Goal: Task Accomplishment & Management: Complete application form

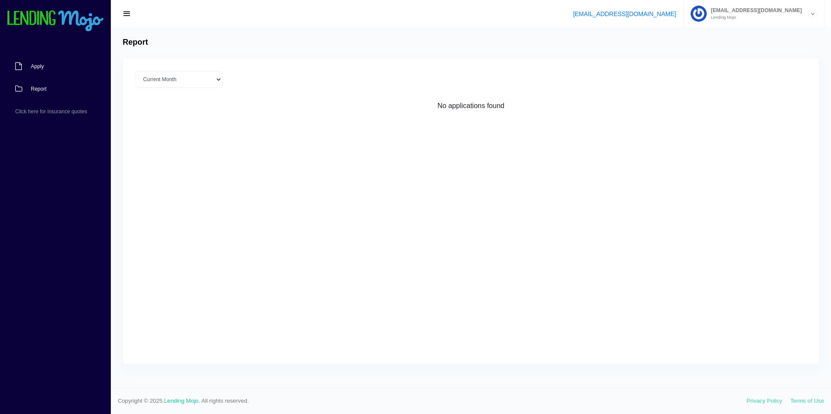
click at [40, 69] on span "Apply" at bounding box center [37, 66] width 13 height 5
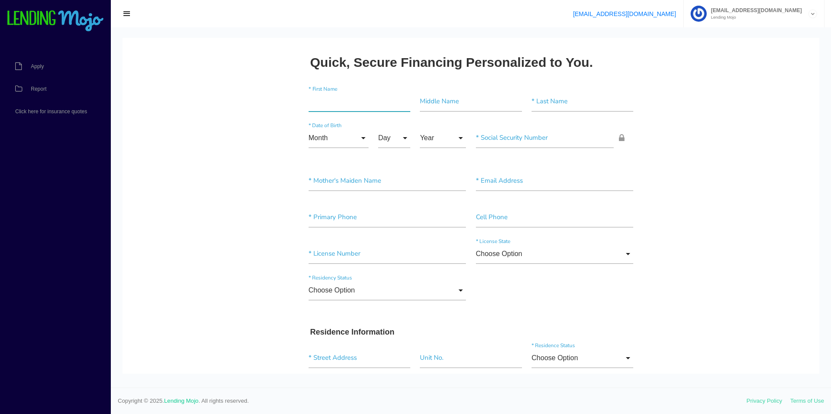
click at [332, 106] on input"] "text" at bounding box center [359, 102] width 102 height 20
type input"] "[PERSON_NAME]"
click at [361, 134] on input "Month" at bounding box center [338, 138] width 60 height 20
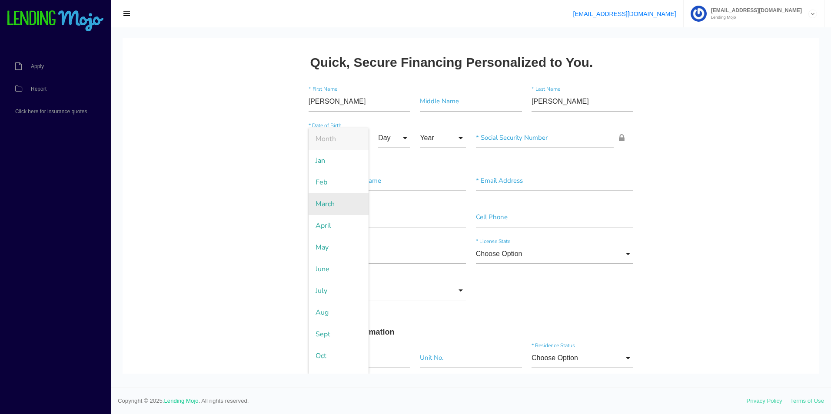
click at [331, 208] on span "March" at bounding box center [338, 204] width 60 height 22
type input "March"
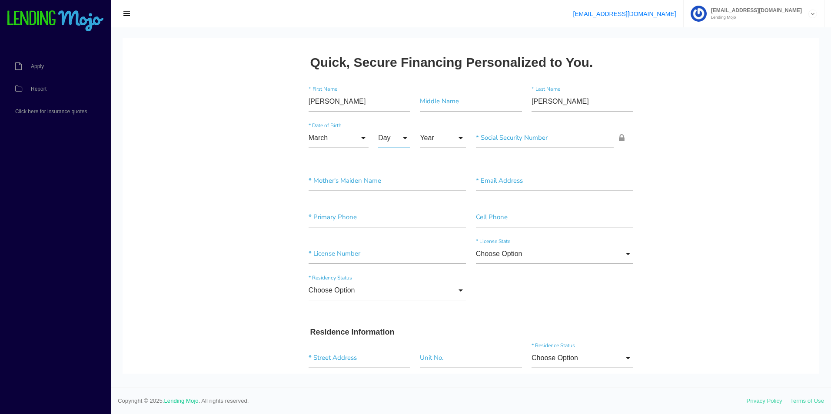
click at [401, 137] on input "Day" at bounding box center [394, 138] width 32 height 20
click at [386, 244] on span "25" at bounding box center [399, 248] width 43 height 22
type input "25"
click at [442, 136] on input "Year" at bounding box center [443, 138] width 46 height 20
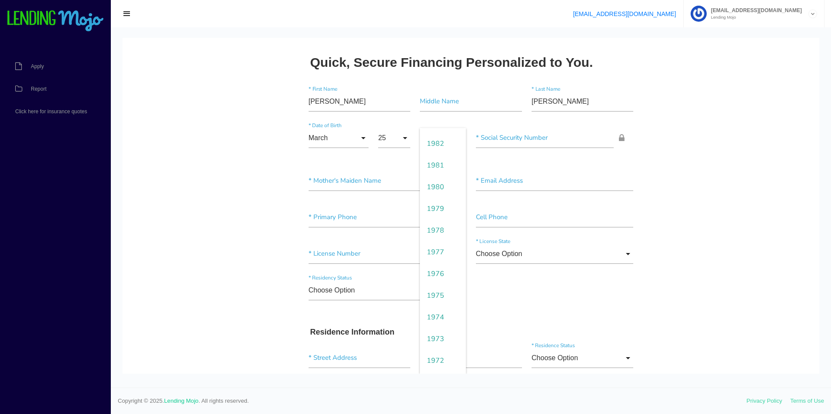
scroll to position [565, 0]
click at [431, 238] on span "1977" at bounding box center [443, 248] width 46 height 22
type input "1977"
click at [491, 144] on input"] "text" at bounding box center [545, 138] width 138 height 20
type input"] "195-70-7200"
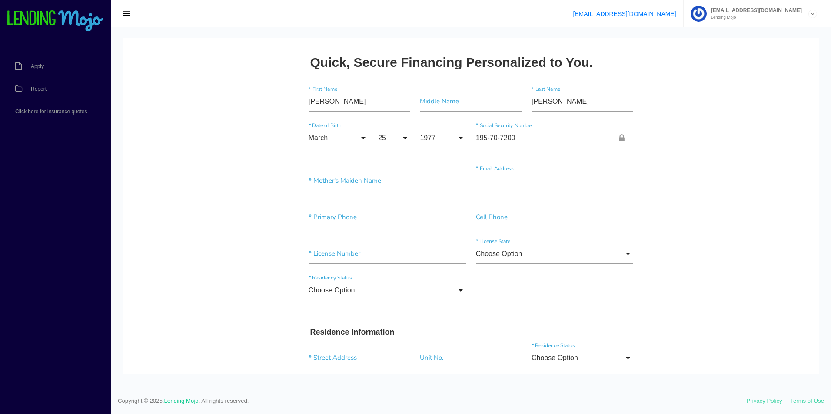
click at [500, 186] on input"] "text" at bounding box center [555, 181] width 158 height 20
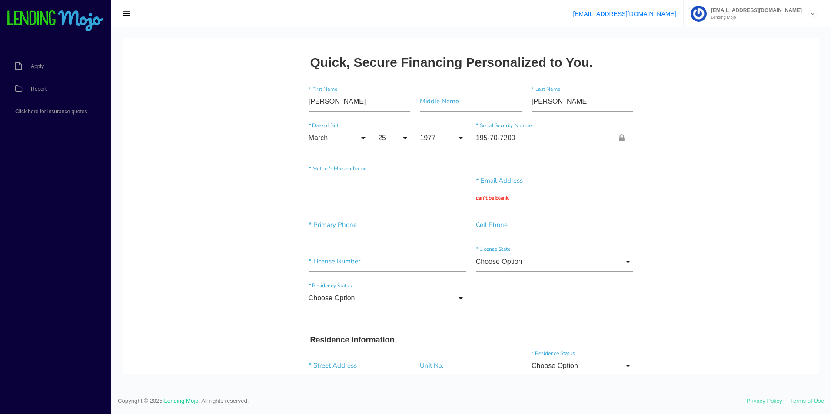
click at [374, 182] on input"] "text" at bounding box center [387, 181] width 158 height 20
type input"] "[PERSON_NAME]"
type input "[EMAIL_ADDRESS][DOMAIN_NAME]"
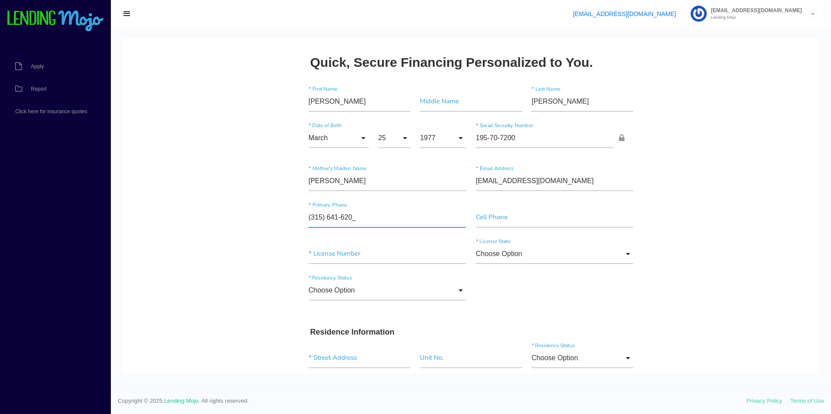
type input"] "[PHONE_NUMBER]"
click at [476, 224] on input"] "text" at bounding box center [555, 218] width 158 height 20
type input"] "[PHONE_NUMBER]"
click at [368, 256] on input"] "text" at bounding box center [387, 254] width 158 height 20
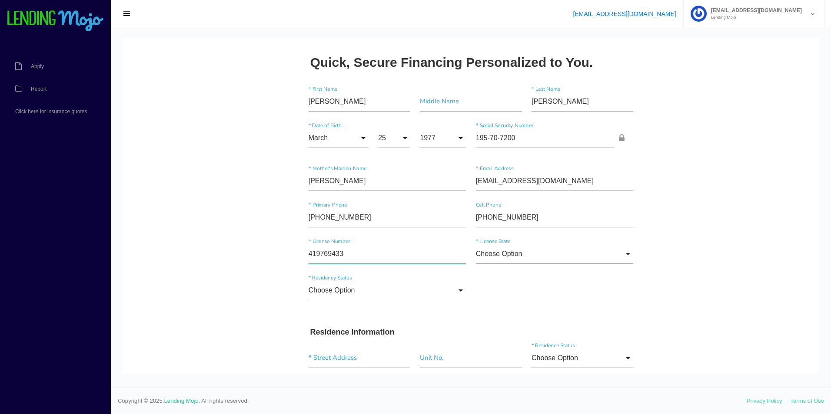
type input"] "419769433"
click at [527, 255] on input "Choose Option" at bounding box center [555, 254] width 158 height 20
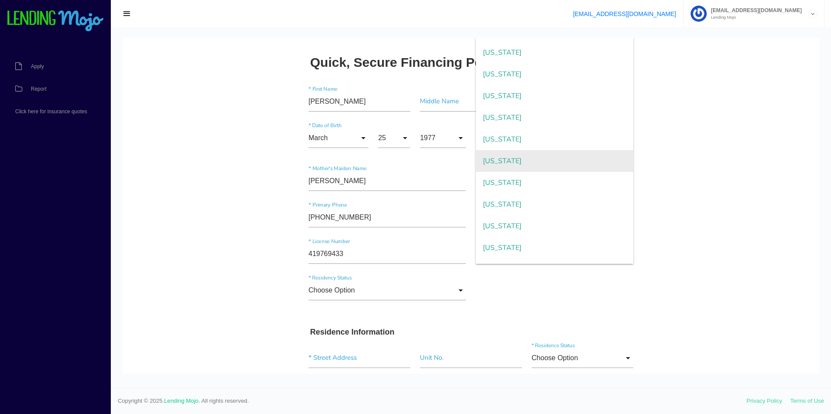
scroll to position [608, 0]
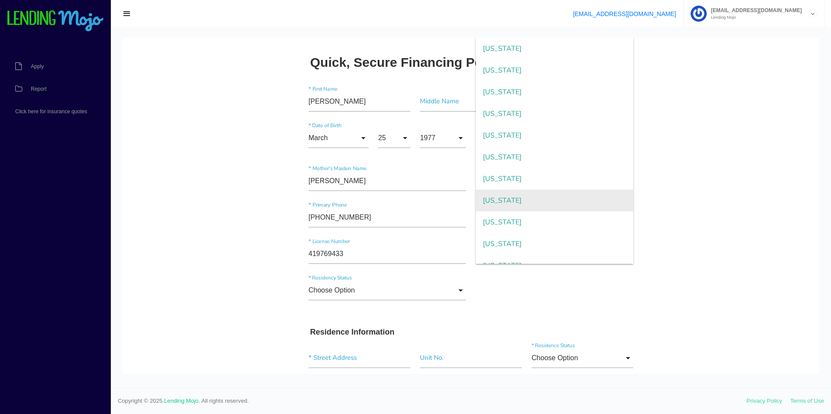
click at [522, 197] on span "[US_STATE]" at bounding box center [555, 201] width 158 height 22
type input "[US_STATE]"
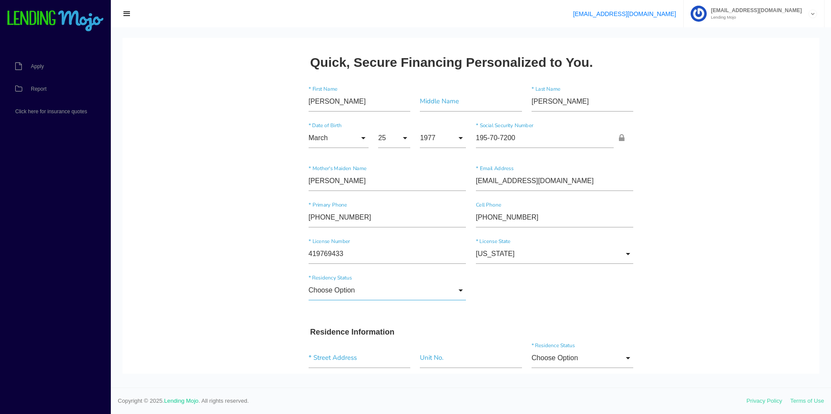
click at [372, 295] on input "Choose Option" at bounding box center [387, 291] width 158 height 20
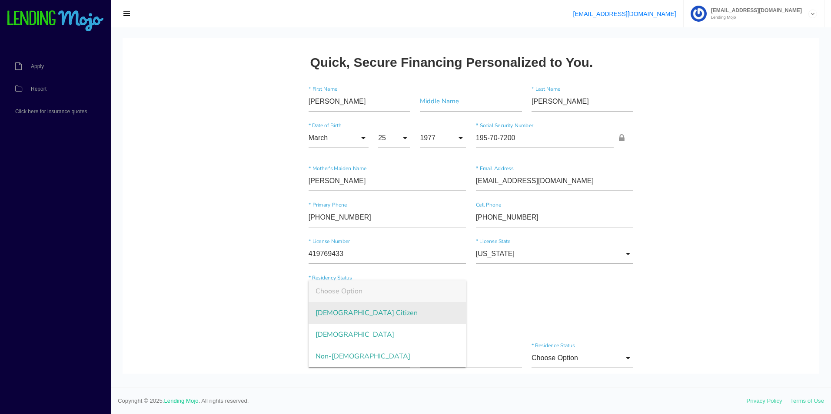
click at [370, 311] on span "[DEMOGRAPHIC_DATA] Citizen" at bounding box center [387, 313] width 158 height 22
type input "[DEMOGRAPHIC_DATA] Citizen"
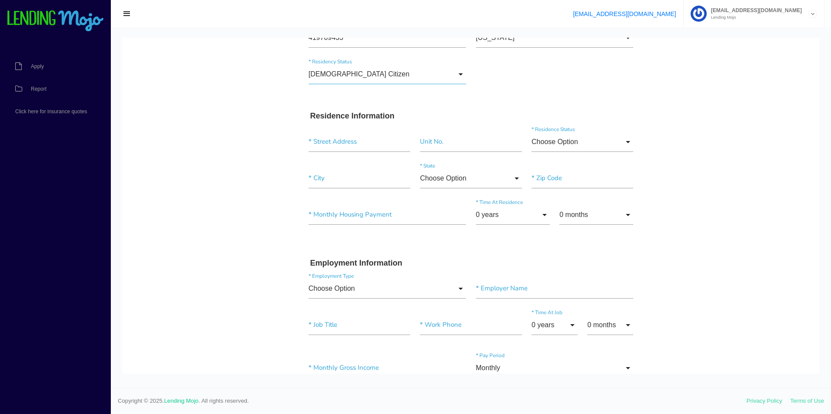
scroll to position [217, 0]
click at [361, 140] on input "text" at bounding box center [359, 141] width 102 height 20
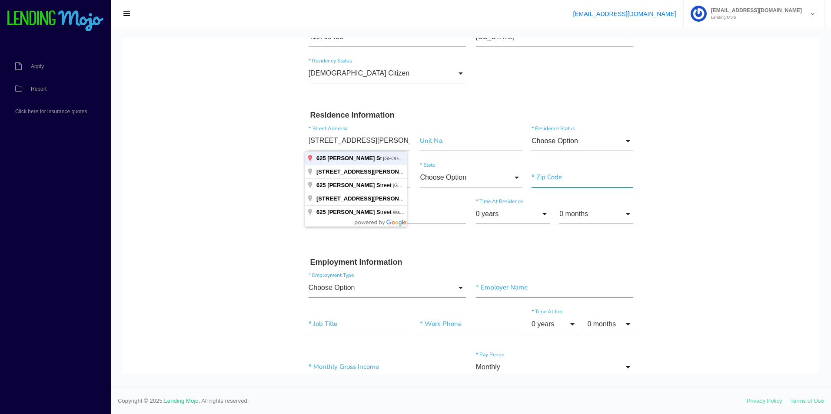
type input "[STREET_ADDRESS][PERSON_NAME]"
type input"] "[GEOGRAPHIC_DATA]"
type input"] "13203"
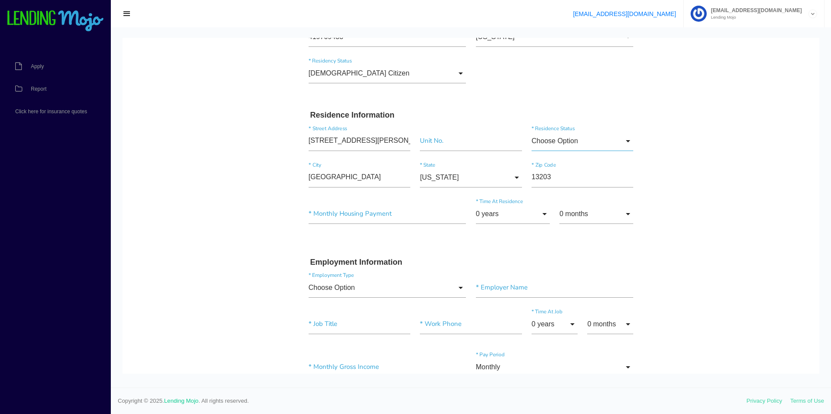
click at [607, 138] on input "Choose Option" at bounding box center [582, 141] width 102 height 20
click at [586, 206] on span "Rent" at bounding box center [582, 207] width 102 height 22
type input "Rent"
click at [385, 217] on input"] "text" at bounding box center [387, 214] width 158 height 20
type input"] "$400.00"
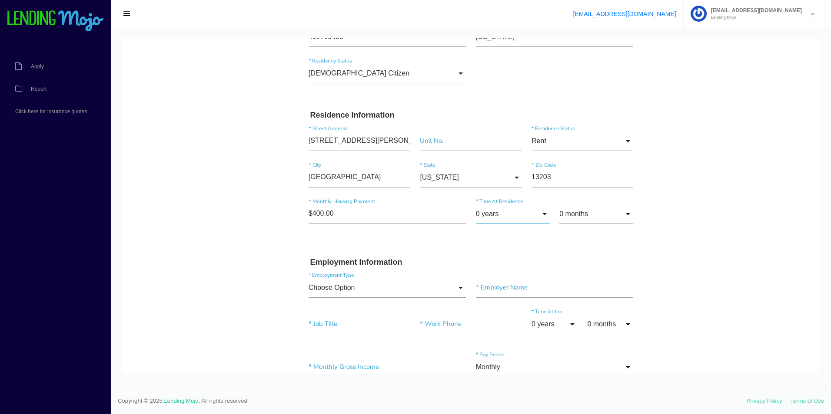
click at [533, 220] on input "0 years" at bounding box center [513, 214] width 74 height 20
click at [515, 112] on span "3 years" at bounding box center [513, 114] width 74 height 22
type input "3 years"
click at [623, 215] on input "0 months" at bounding box center [596, 214] width 74 height 20
click at [591, 116] on span "3 months" at bounding box center [596, 114] width 74 height 22
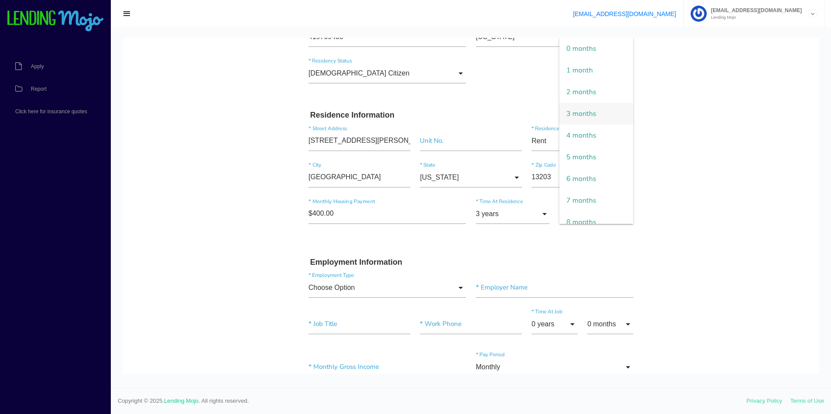
type input "3 months"
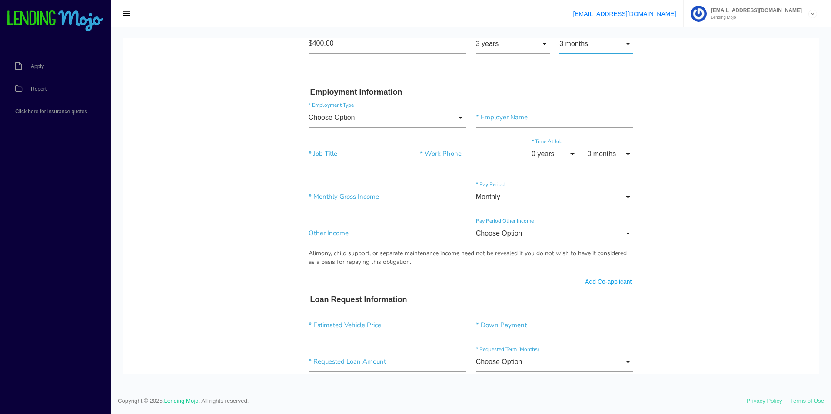
scroll to position [391, 0]
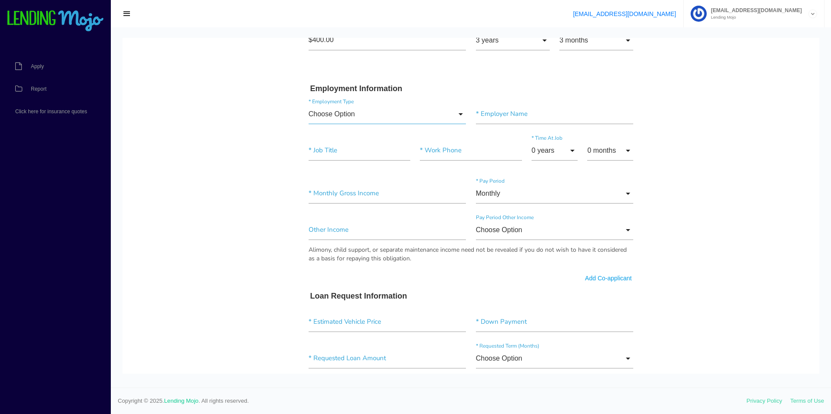
click at [450, 114] on input "Choose Option" at bounding box center [387, 114] width 158 height 20
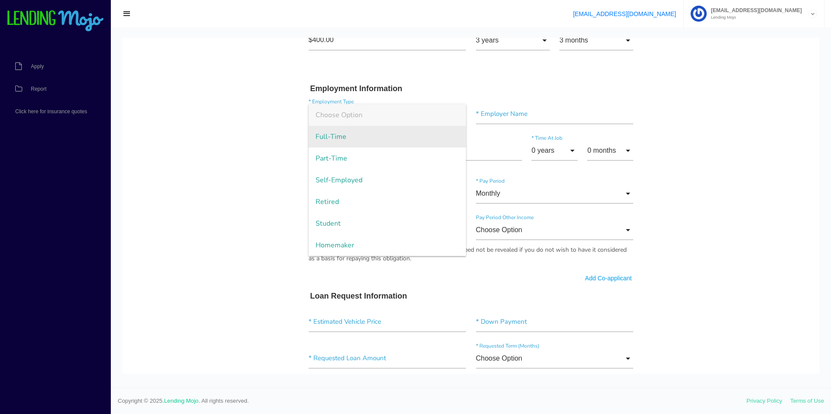
click at [399, 146] on span "Full-Time" at bounding box center [387, 137] width 158 height 22
type input "Full-Time"
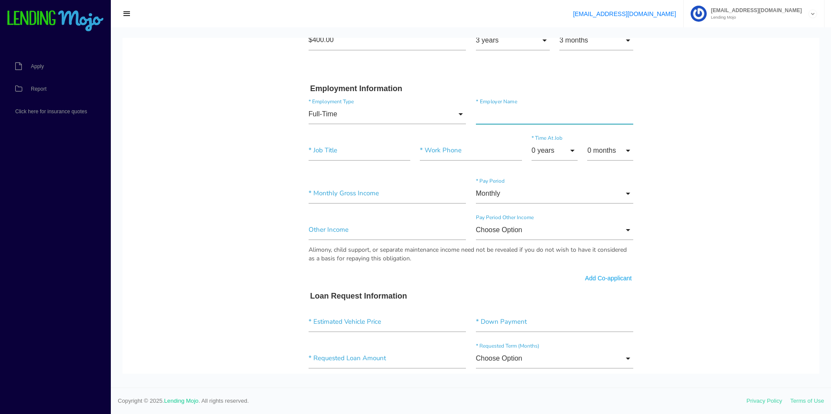
click at [487, 115] on input"] "text" at bounding box center [555, 114] width 158 height 20
type input"] "SWEET GRASS DINER"
click at [377, 152] on input"] "text" at bounding box center [359, 151] width 102 height 20
type input"] "WAITREE"
type input"] "[PHONE_NUMBER]"
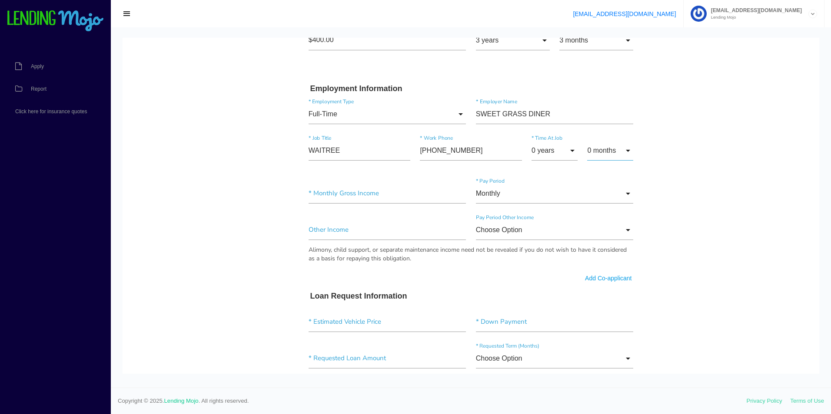
click at [619, 152] on input "0 months" at bounding box center [610, 151] width 46 height 20
click at [608, 293] on span "6 months" at bounding box center [610, 282] width 46 height 22
type input "6 months"
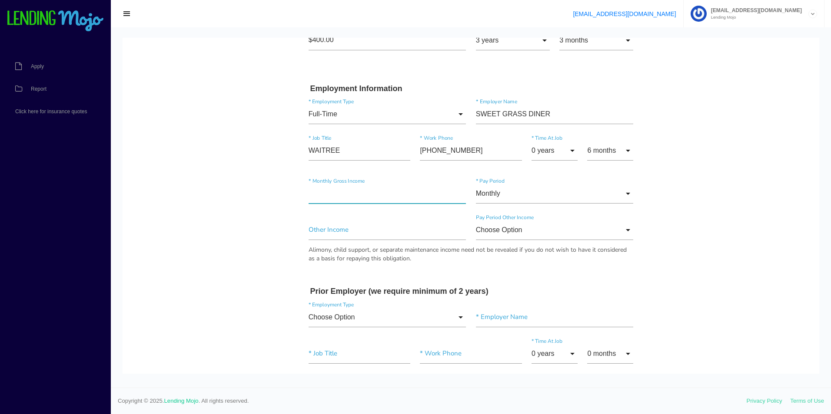
click at [423, 200] on input"] "text" at bounding box center [387, 194] width 158 height 20
type input"] "$2,900.00"
click at [620, 195] on input "Monthly" at bounding box center [555, 194] width 158 height 20
click at [665, 179] on body "Quick, Secure Financing Personalized to You. [PERSON_NAME] * First Name Middle …" at bounding box center [471, 273] width 696 height 1252
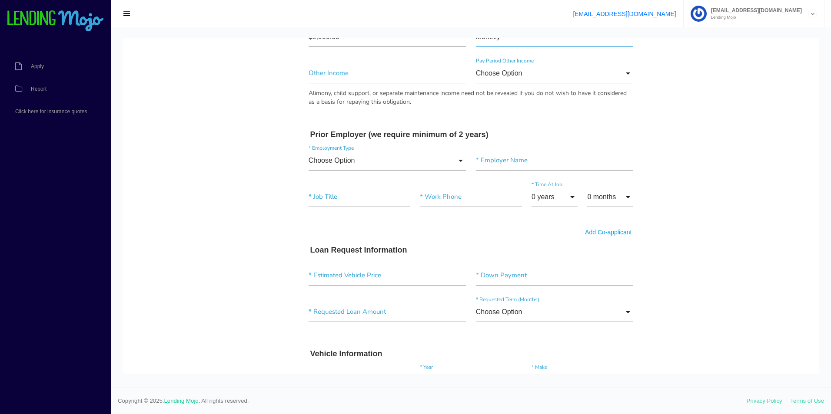
scroll to position [565, 0]
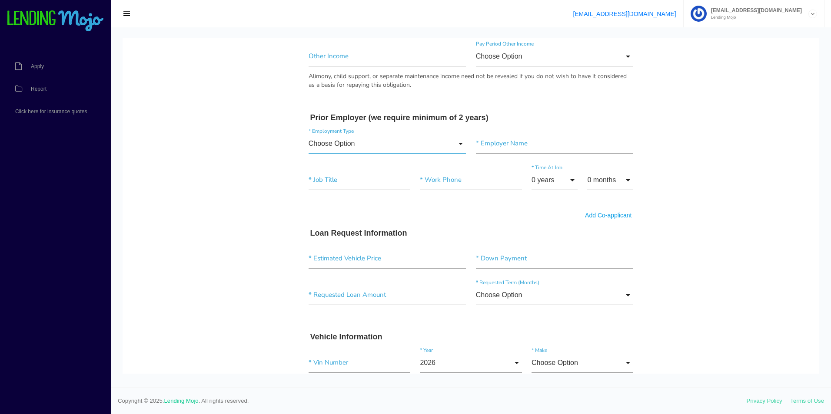
click at [397, 144] on input "Choose Option" at bounding box center [387, 144] width 158 height 20
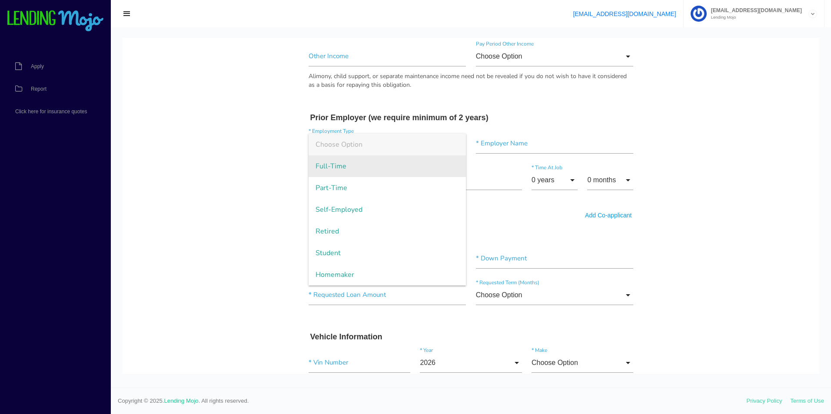
click at [379, 161] on span "Full-Time" at bounding box center [387, 167] width 158 height 22
type input "Full-Time"
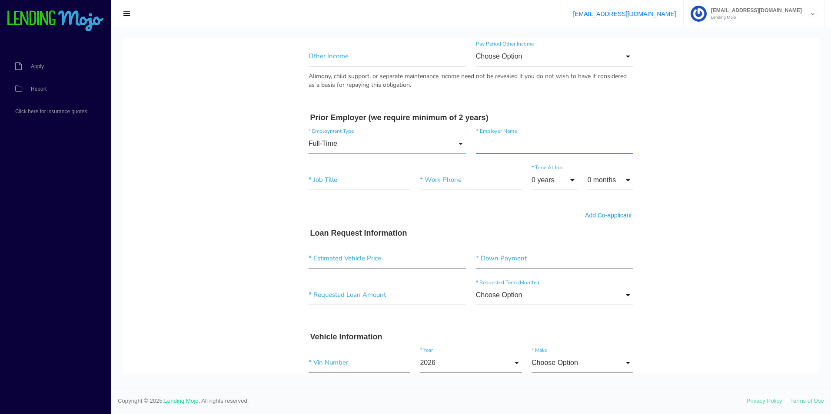
click at [492, 145] on input"] "text" at bounding box center [555, 144] width 158 height 20
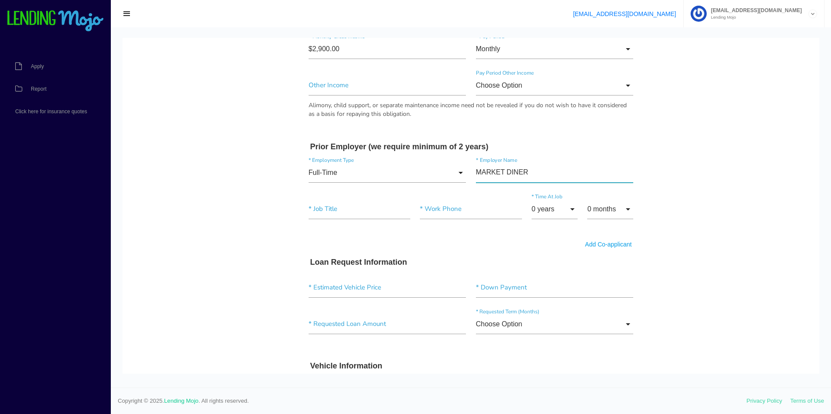
scroll to position [521, 0]
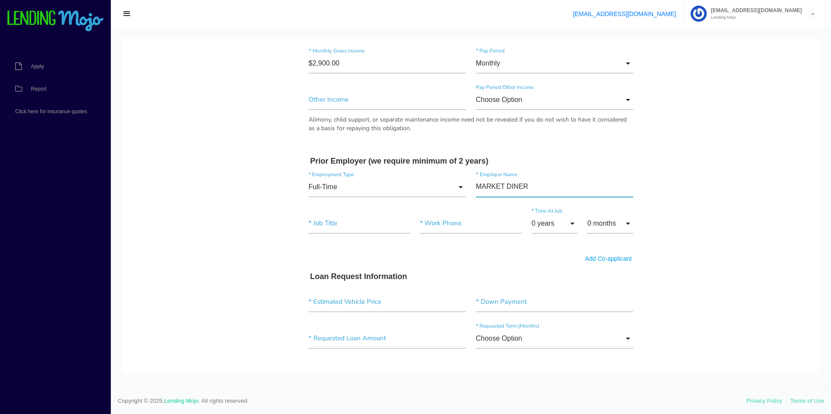
type input"] "MARKET DINER"
click at [315, 229] on input"] "text" at bounding box center [359, 224] width 102 height 20
type input"] "W"
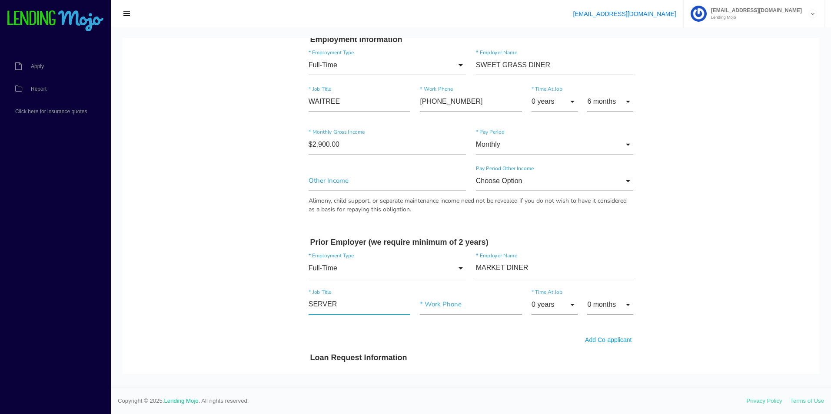
scroll to position [348, 0]
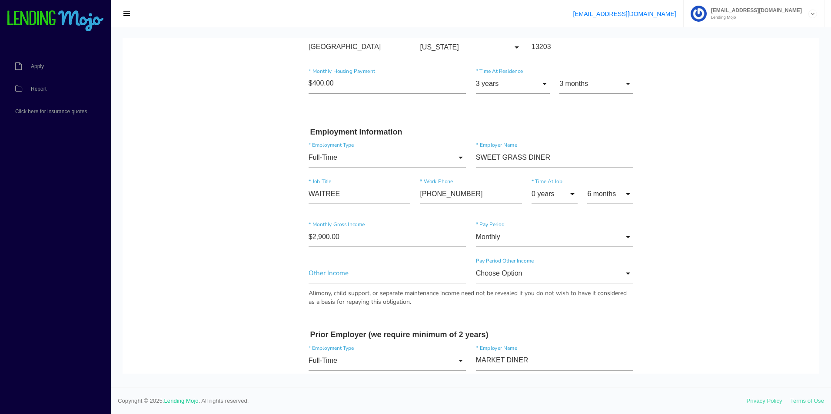
type input"] "SERVER"
drag, startPoint x: 338, startPoint y: 192, endPoint x: 282, endPoint y: 195, distance: 57.0
click at [282, 195] on body "Quick, Secure Financing Personalized to You. [PERSON_NAME] * First Name Middle …" at bounding box center [471, 316] width 696 height 1252
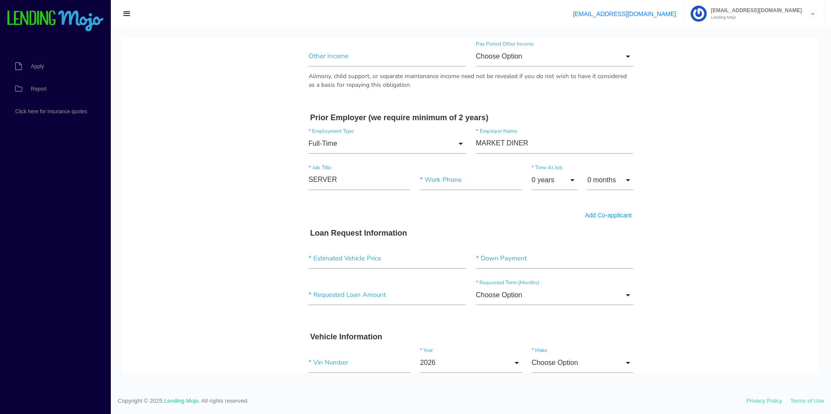
type input"] "SERVER"
click at [540, 179] on input "0 years" at bounding box center [554, 180] width 46 height 20
click at [549, 220] on span "2 years" at bounding box center [554, 225] width 46 height 22
type input "2 years"
click at [620, 180] on input "0 months" at bounding box center [610, 180] width 46 height 20
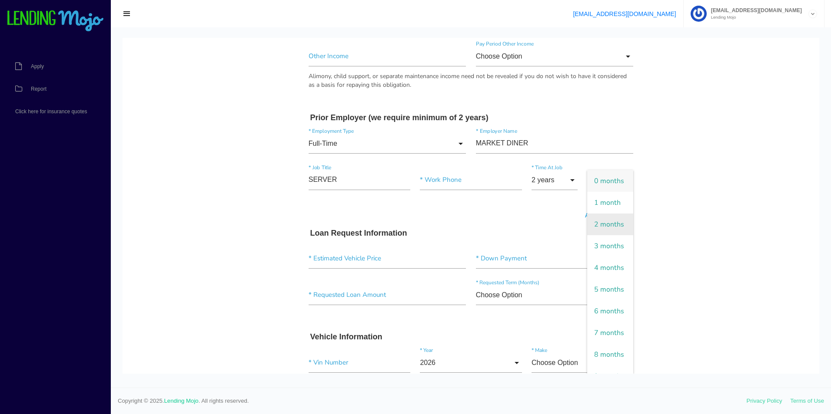
click at [611, 235] on span "2 months" at bounding box center [610, 225] width 46 height 22
type input "2 months"
click at [452, 187] on input"] "text" at bounding box center [471, 180] width 102 height 20
type input"] "[PHONE_NUMBER]"
click at [664, 146] on body "Quick, Secure Financing Personalized to You. [PERSON_NAME] * First Name Middle …" at bounding box center [471, 99] width 696 height 1252
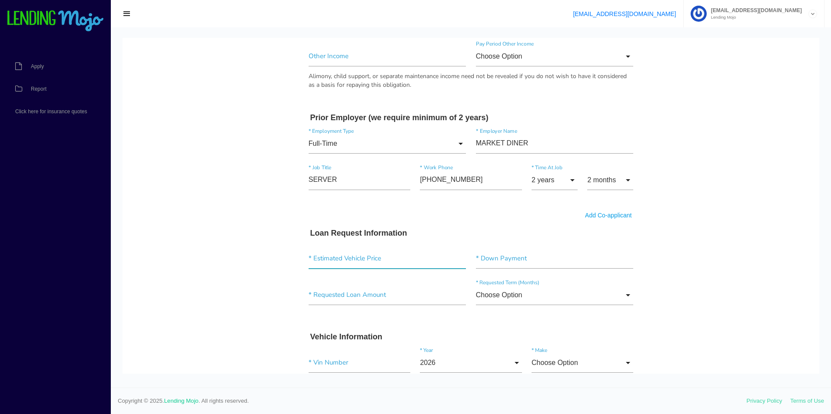
click at [384, 262] on input"] "text" at bounding box center [387, 259] width 158 height 20
type input"] "$15,895.00"
click at [495, 260] on input"] "text" at bounding box center [555, 259] width 158 height 20
type input"] "$1,500.00"
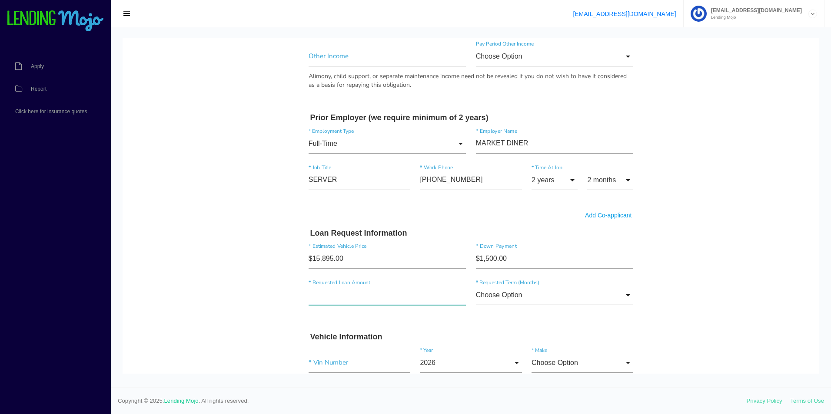
click at [384, 295] on input"] "text" at bounding box center [387, 295] width 158 height 20
type input"] "$16,013.00"
click at [550, 297] on input "Choose Option" at bounding box center [555, 295] width 158 height 20
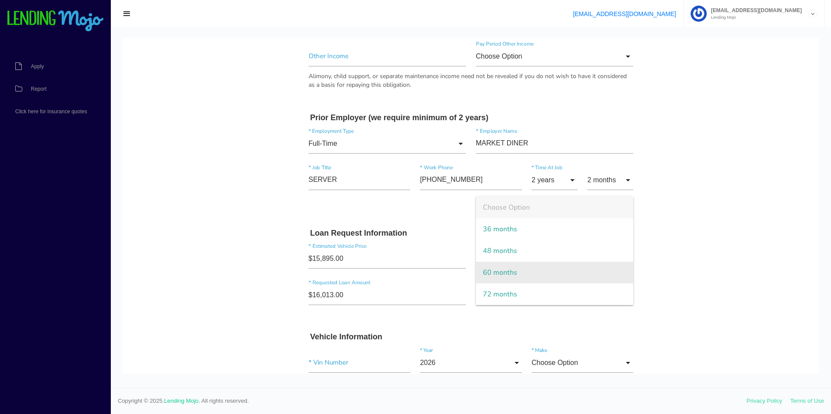
click at [543, 274] on span "60 months" at bounding box center [555, 273] width 158 height 22
type input "60 months"
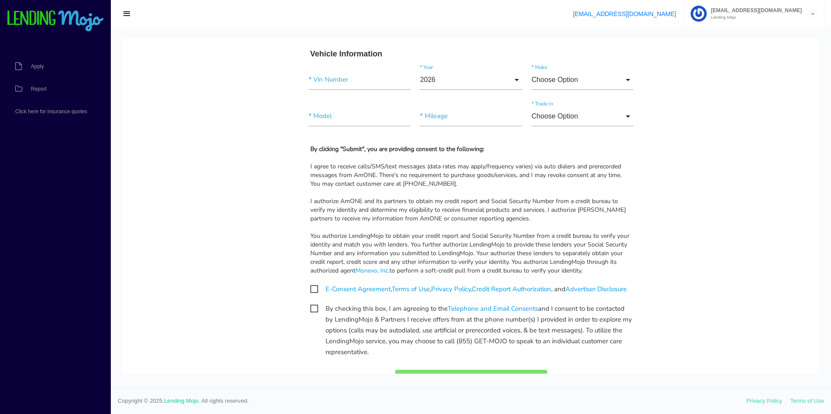
scroll to position [869, 0]
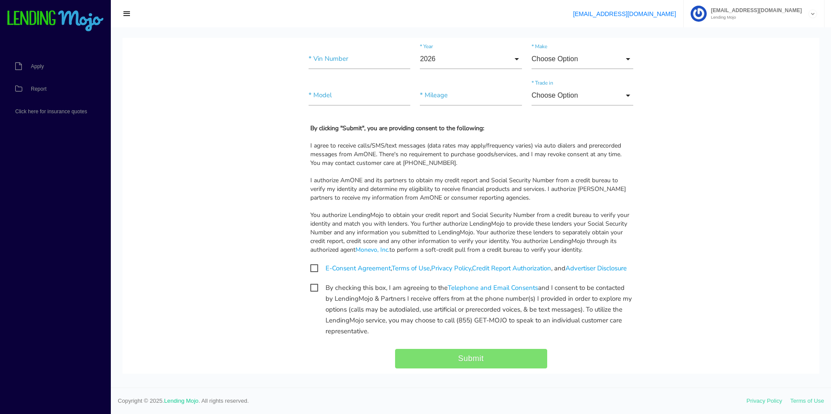
click at [310, 271] on span "E-Consent Agreement , Terms of Use , Privacy Policy , Credit Report Authorizati…" at bounding box center [468, 268] width 316 height 11
checkbox input "true"
click at [312, 294] on span "By checking this box, I am agreeing to the Telephone and Email Consents and I c…" at bounding box center [470, 288] width 321 height 11
checkbox input "true"
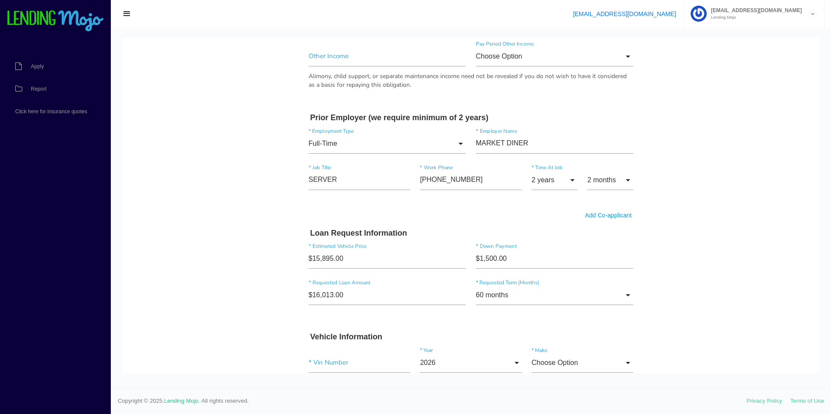
scroll to position [652, 0]
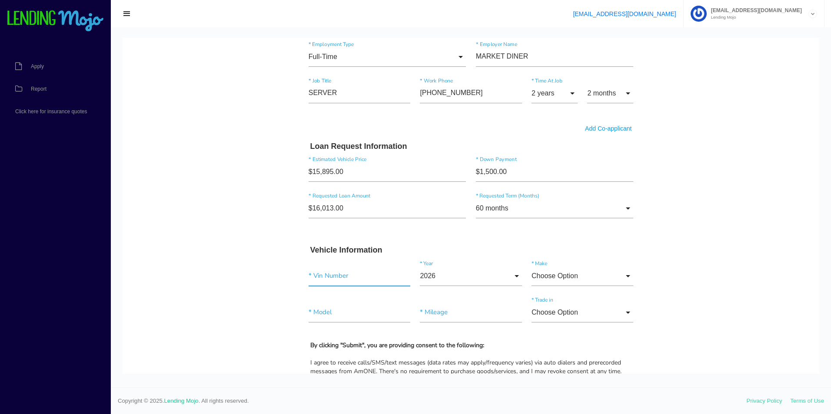
click at [355, 275] on input"] "text" at bounding box center [359, 276] width 102 height 20
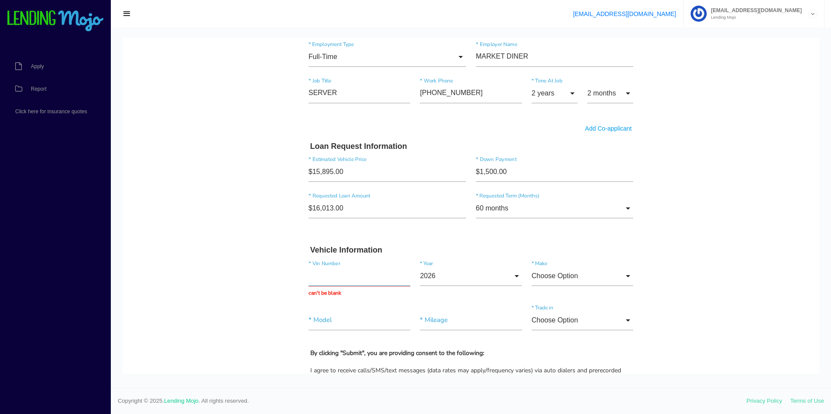
click at [310, 275] on input "text" at bounding box center [359, 276] width 102 height 20
paste input "[US_VEHICLE_IDENTIFICATION_NUMBER]"
type input "[US_VEHICLE_IDENTIFICATION_NUMBER]"
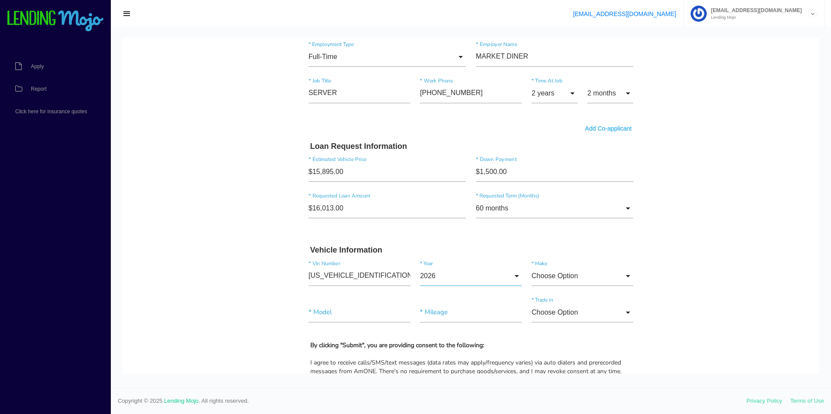
click at [507, 278] on input "2026" at bounding box center [471, 276] width 102 height 20
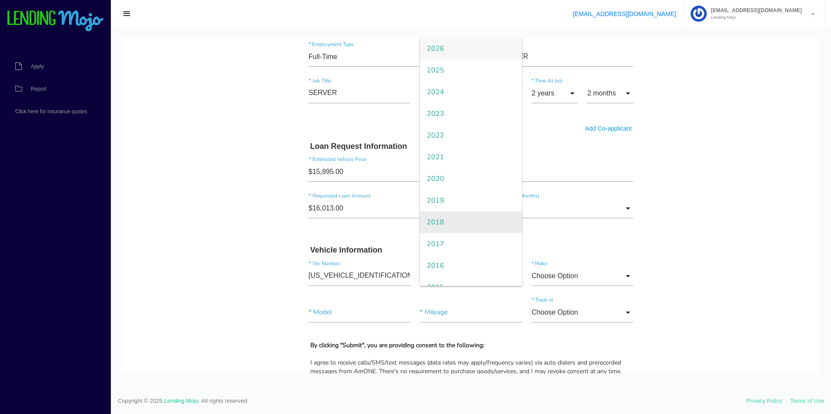
click at [473, 222] on span "2018" at bounding box center [471, 223] width 102 height 22
type input "2018"
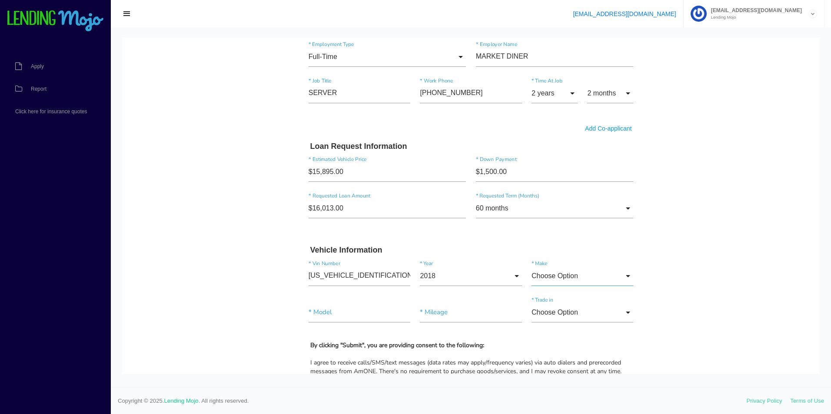
click at [587, 278] on input "Choose Option" at bounding box center [582, 276] width 102 height 20
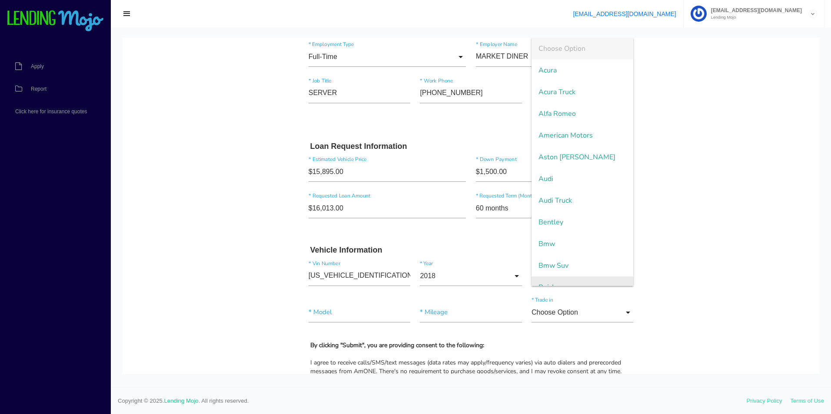
scroll to position [1646, 0]
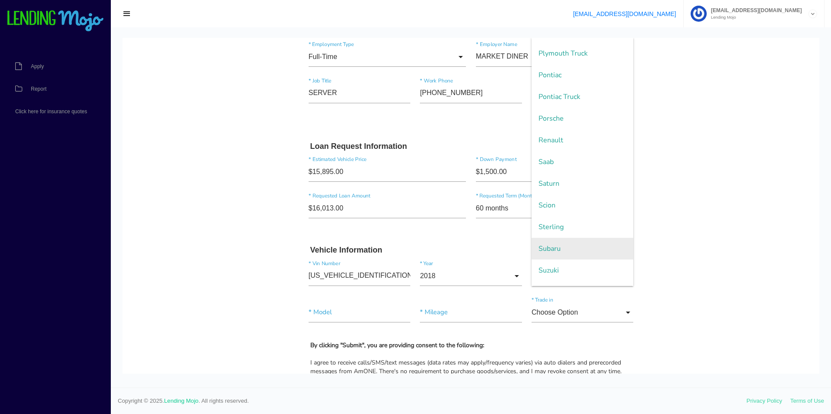
click at [571, 251] on span "Subaru" at bounding box center [582, 249] width 102 height 22
type input "Subaru"
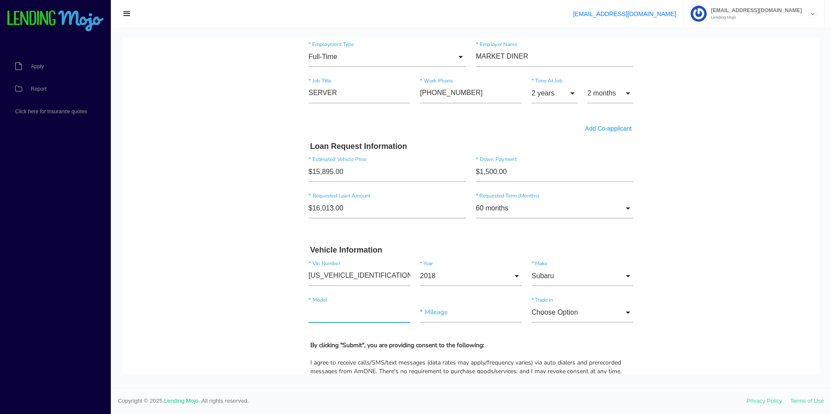
click at [353, 322] on input"] "text" at bounding box center [359, 313] width 102 height 20
type input"] "CROSSTREK"
click at [441, 313] on input"] "text" at bounding box center [471, 313] width 102 height 20
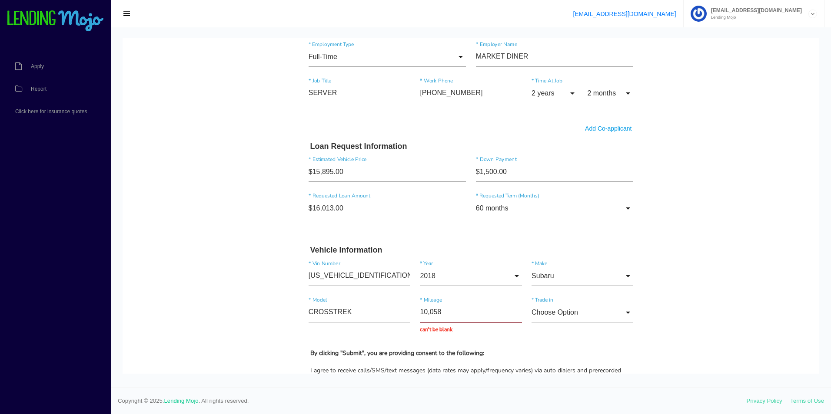
type input "100,582"
click at [609, 313] on input "Choose Option" at bounding box center [582, 313] width 102 height 20
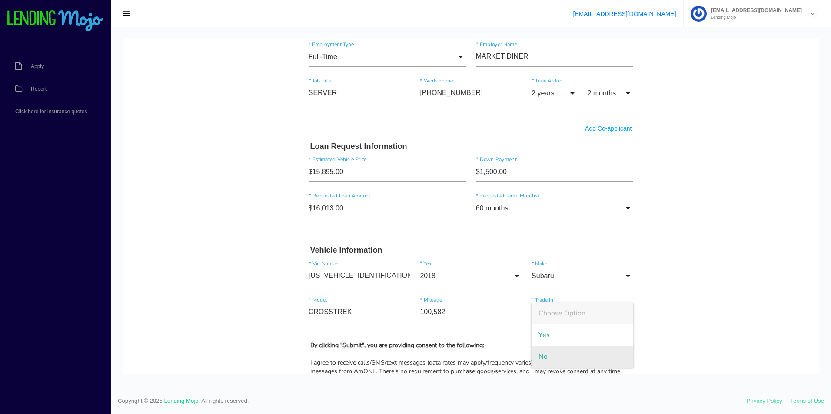
click at [578, 358] on span "No" at bounding box center [582, 357] width 102 height 22
type input "No"
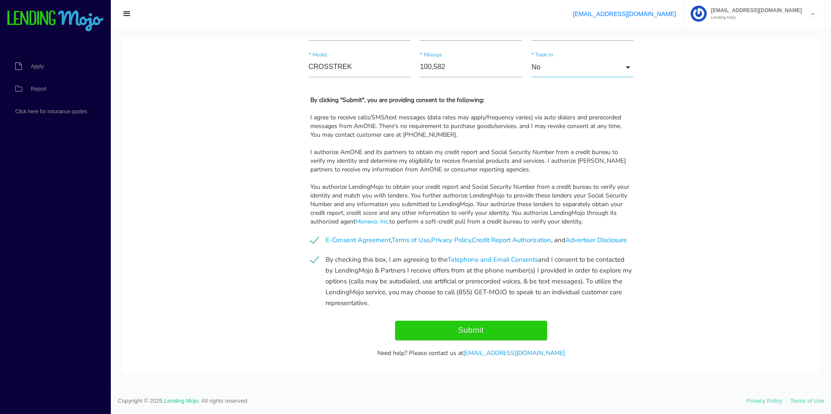
scroll to position [926, 0]
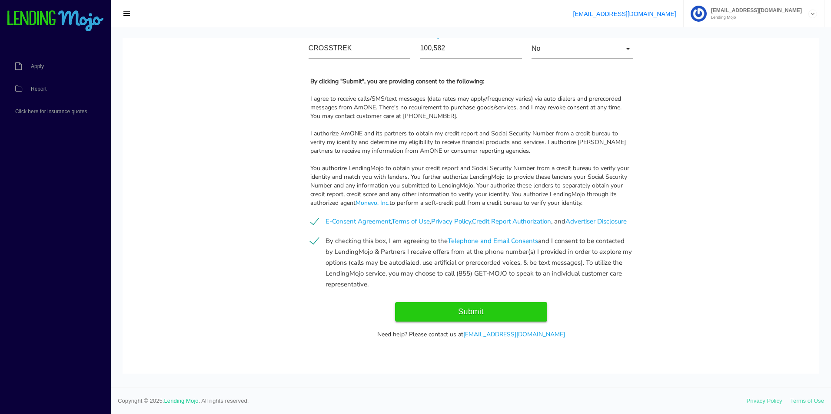
click at [499, 310] on input "Submit" at bounding box center [471, 312] width 152 height 20
type input "Submitting..."
